Goal: Task Accomplishment & Management: Complete application form

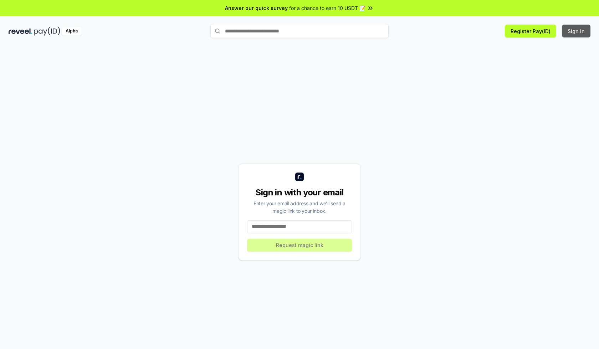
click at [576, 31] on button "Sign In" at bounding box center [576, 31] width 29 height 13
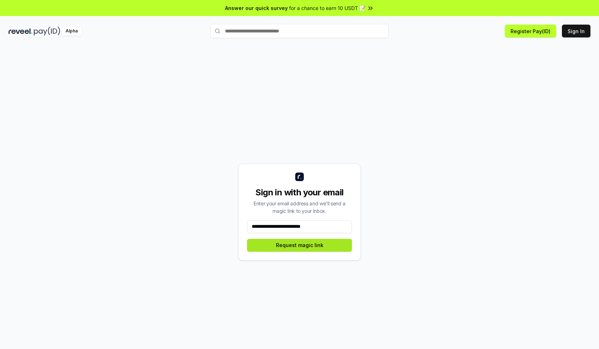
type input "**********"
click at [299, 245] on button "Request magic link" at bounding box center [299, 245] width 105 height 13
